Goal: Find specific page/section: Find specific page/section

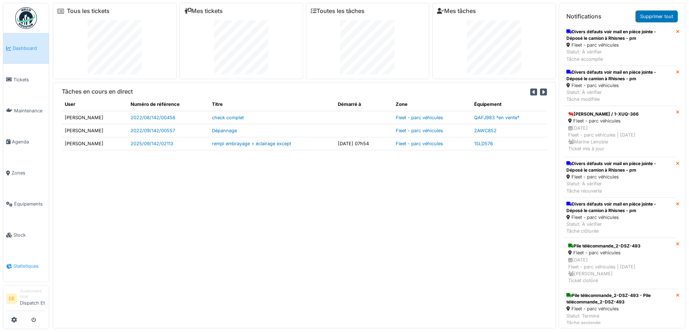
click at [21, 267] on span "Statistiques" at bounding box center [29, 266] width 33 height 7
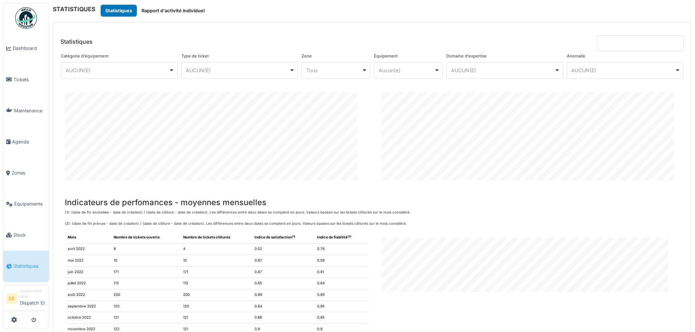
scroll to position [368, 0]
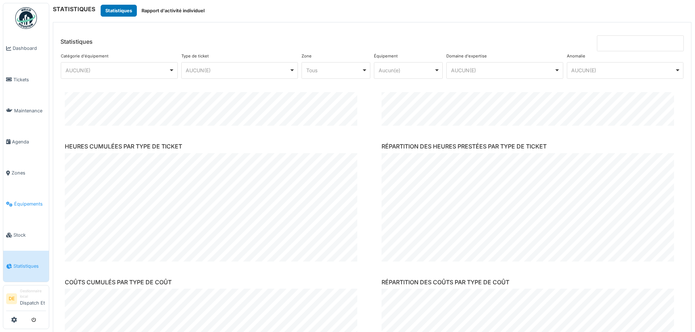
click at [26, 206] on span "Équipements" at bounding box center [30, 204] width 32 height 7
